Goal: Information Seeking & Learning: Learn about a topic

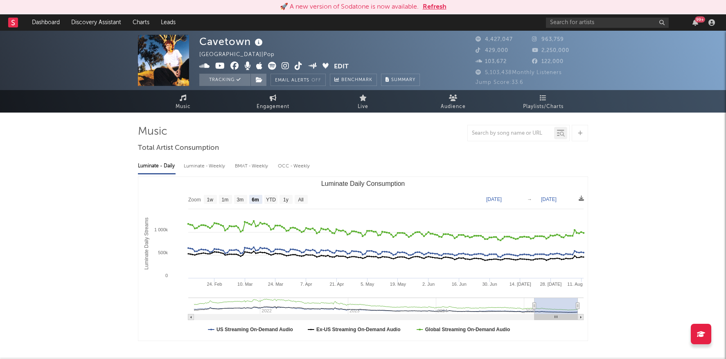
select select "6m"
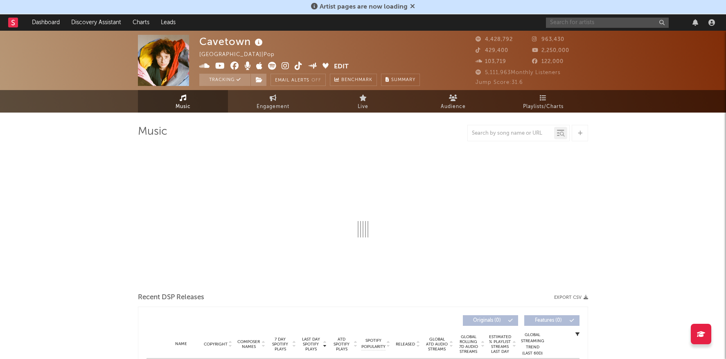
click at [575, 23] on input "text" at bounding box center [607, 23] width 123 height 10
type input "[PERSON_NAME]"
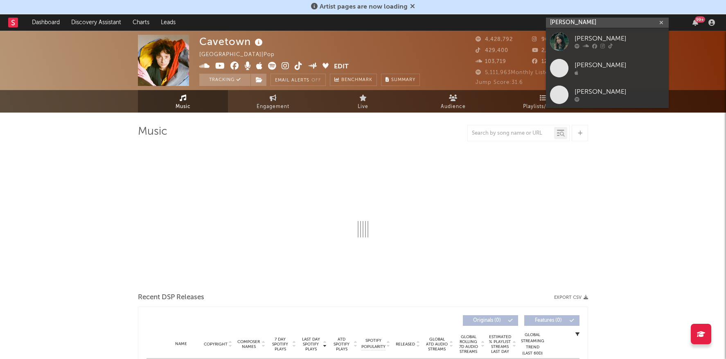
select select "6m"
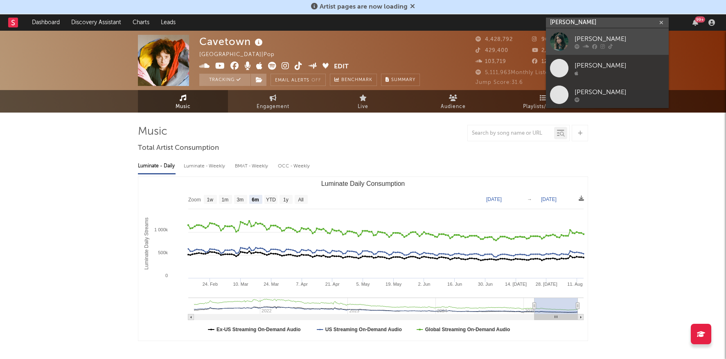
type input "[PERSON_NAME]"
click at [587, 38] on div "[PERSON_NAME]" at bounding box center [620, 39] width 90 height 10
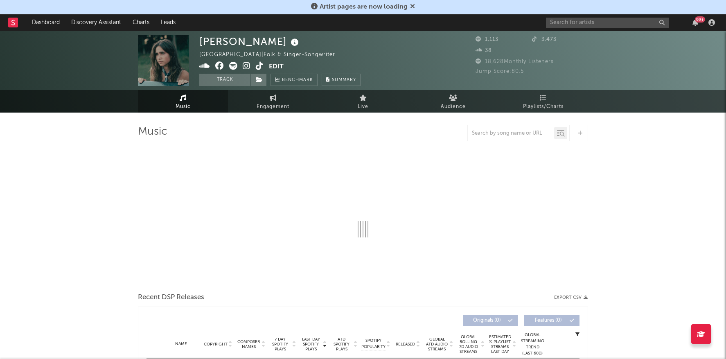
select select "1w"
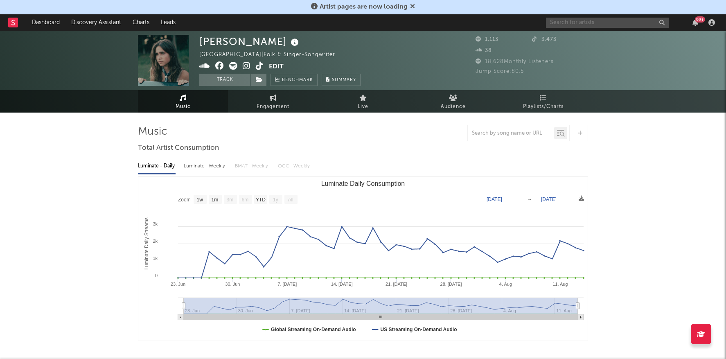
click at [567, 21] on input "text" at bounding box center [607, 23] width 123 height 10
click at [562, 21] on input "[PERSON_NAME]" at bounding box center [607, 23] width 123 height 10
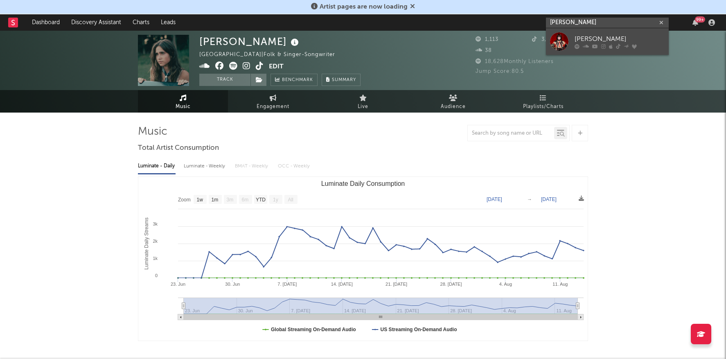
type input "[PERSON_NAME]"
click at [572, 43] on link "[PERSON_NAME]" at bounding box center [607, 41] width 123 height 27
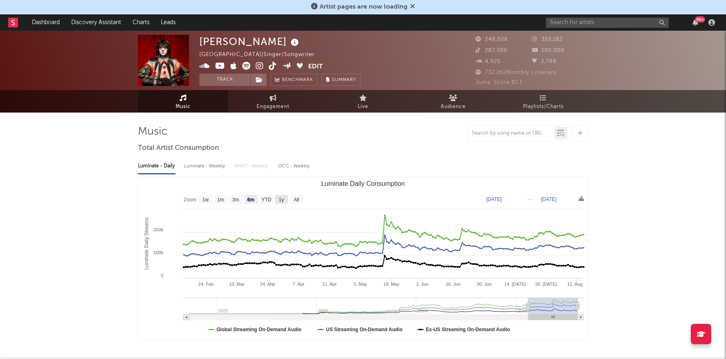
click at [278, 197] on rect "Luminate Daily Consumption" at bounding box center [281, 199] width 13 height 9
select select "1y"
type input "[DATE]"
